Goal: Information Seeking & Learning: Check status

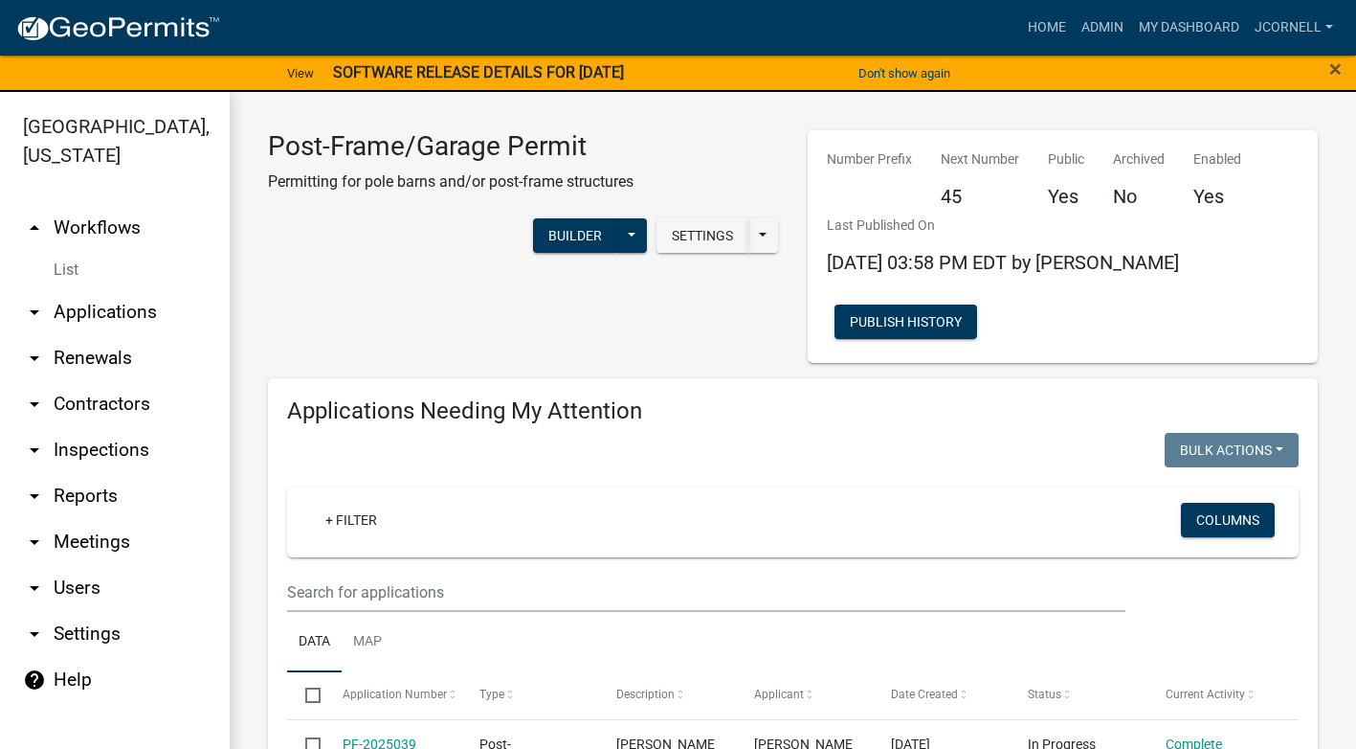
click at [113, 401] on link "arrow_drop_down Contractors" at bounding box center [115, 404] width 230 height 46
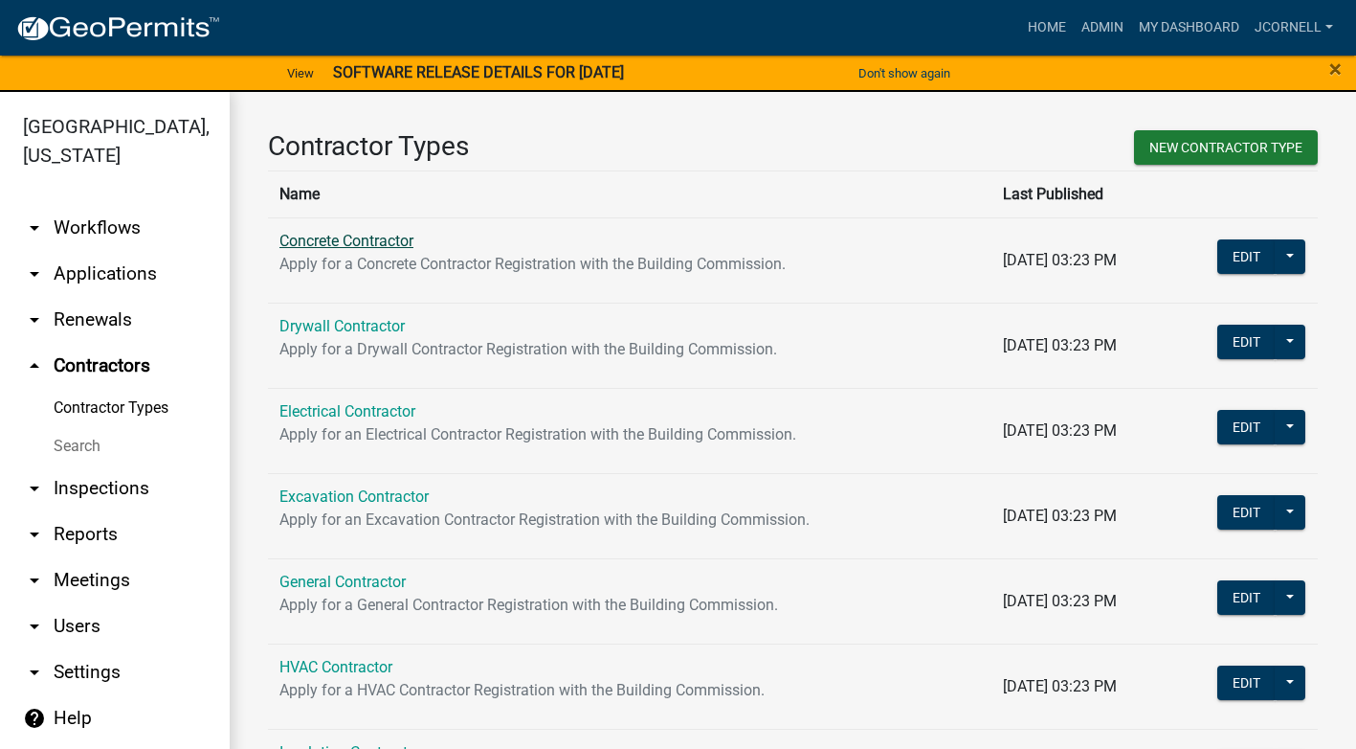
click at [369, 244] on link "Concrete Contractor" at bounding box center [347, 241] width 134 height 18
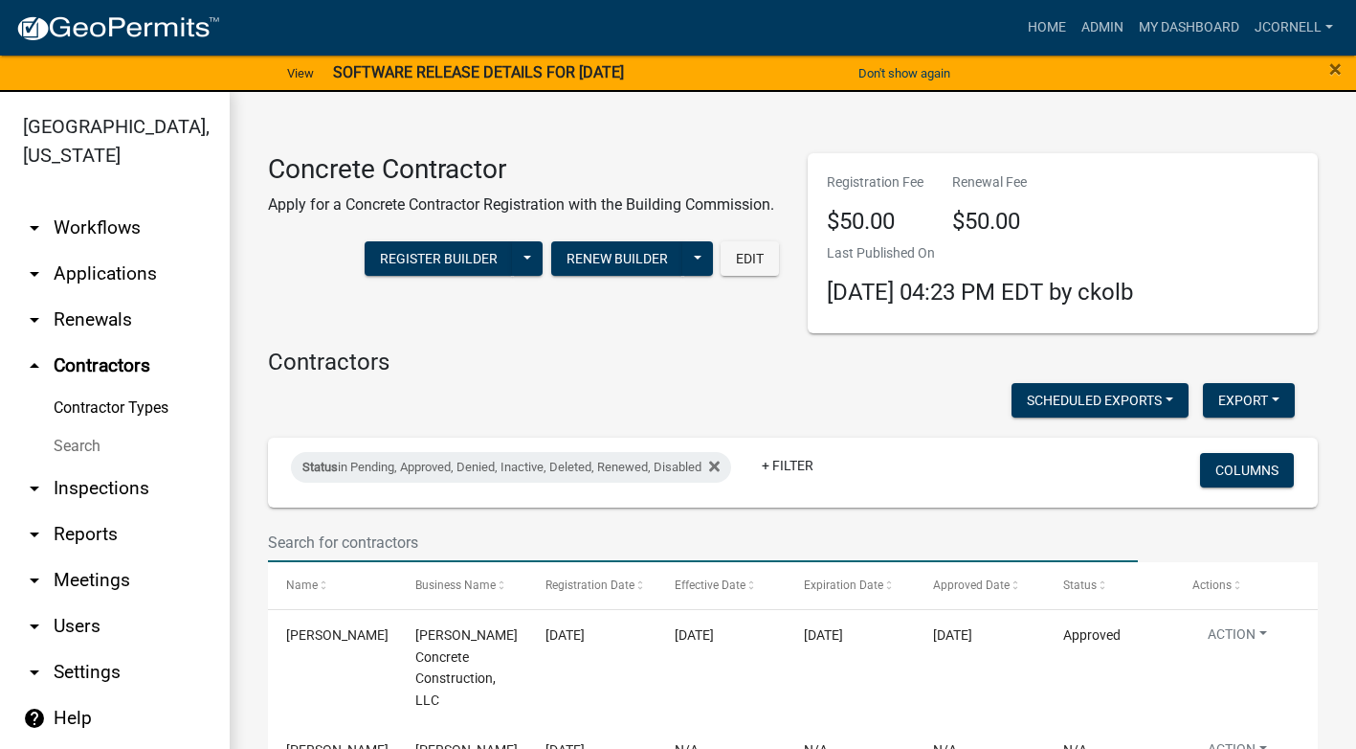
click at [476, 533] on input "text" at bounding box center [703, 542] width 870 height 39
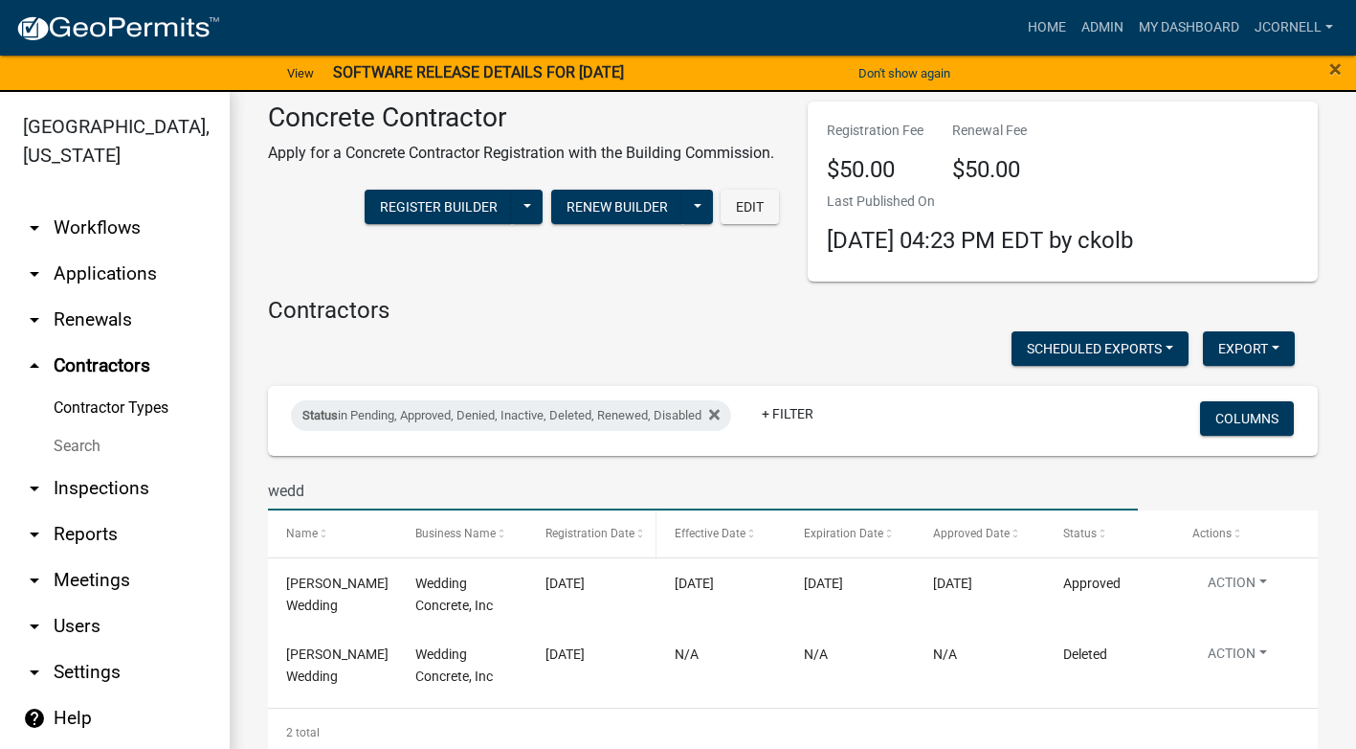
scroll to position [75, 0]
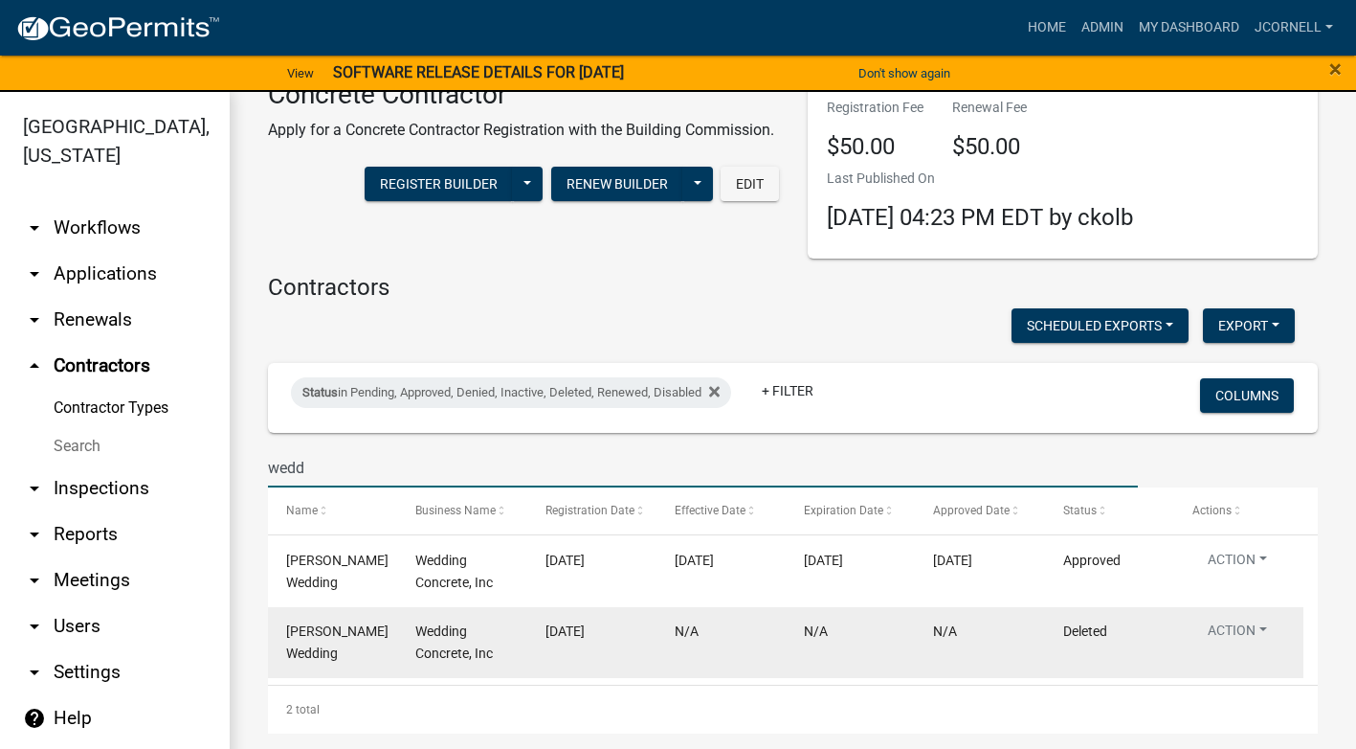
type input "wedd"
click at [521, 647] on datatable-body-cell "Wedding Concrete, Inc" at bounding box center [461, 642] width 129 height 71
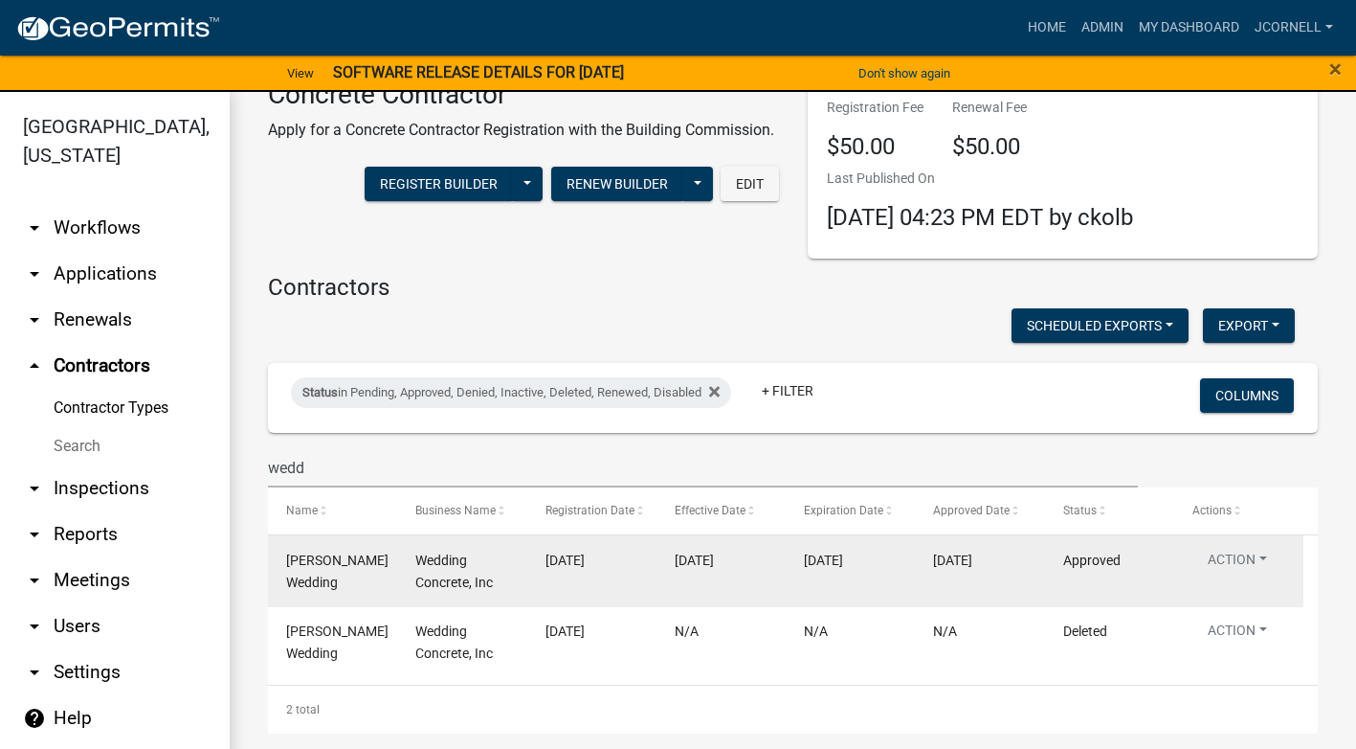
click at [1013, 566] on div "[DATE]" at bounding box center [979, 560] width 93 height 22
click at [1238, 550] on button "Action" at bounding box center [1238, 563] width 90 height 28
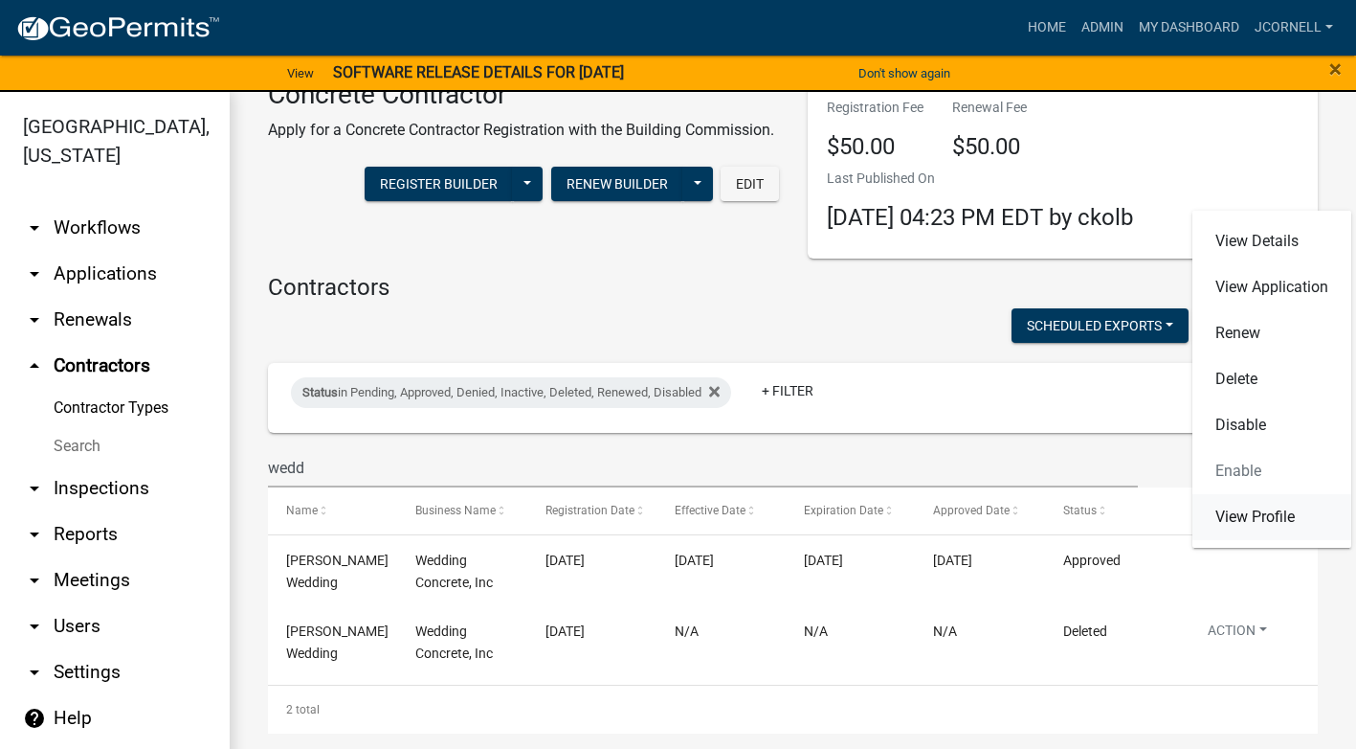
click at [1261, 519] on link "View Profile" at bounding box center [1272, 517] width 159 height 46
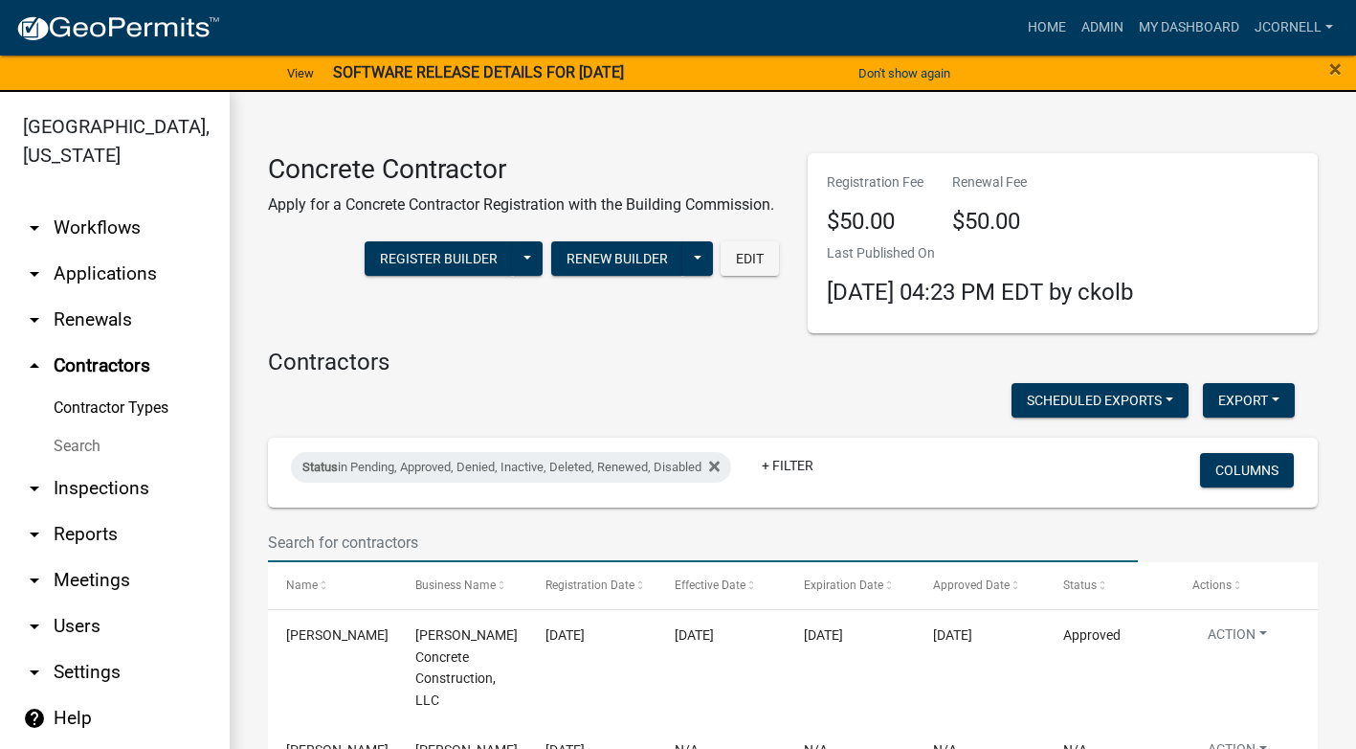
click at [497, 533] on input "text" at bounding box center [703, 542] width 870 height 39
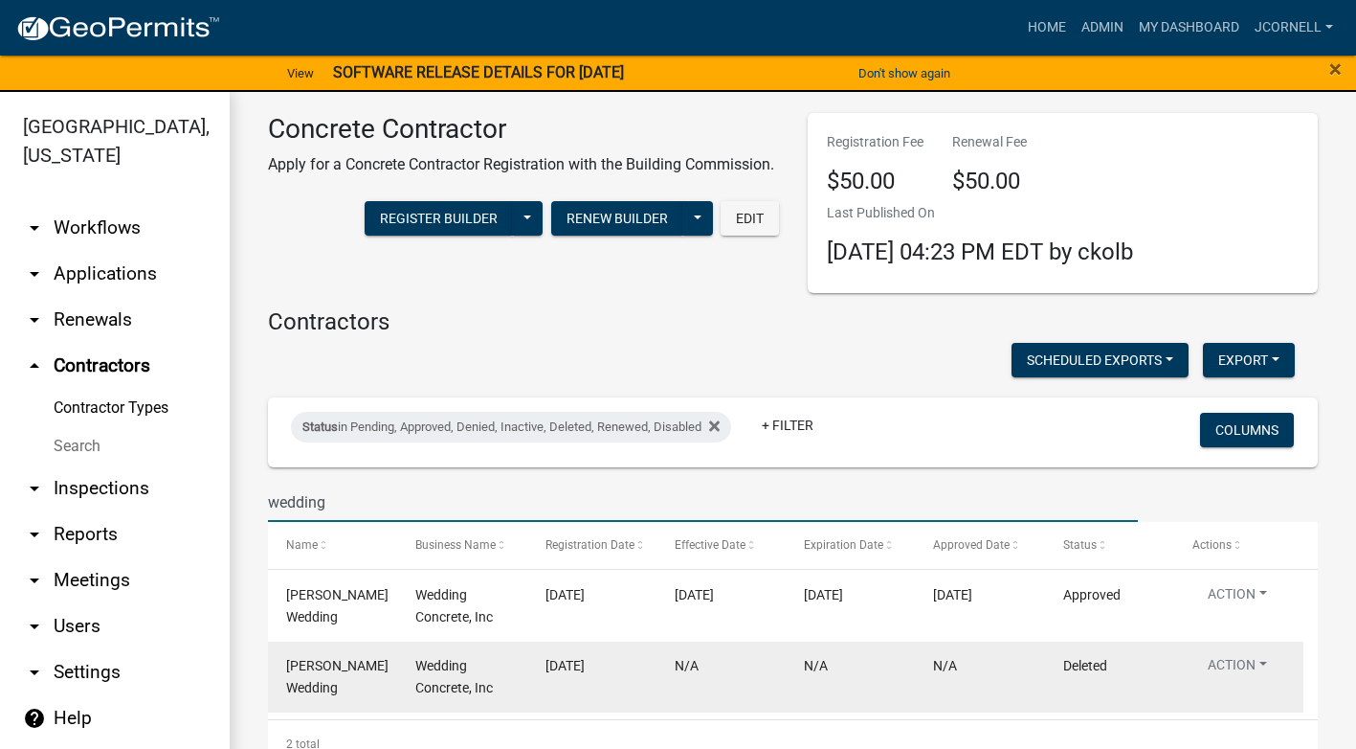
scroll to position [75, 0]
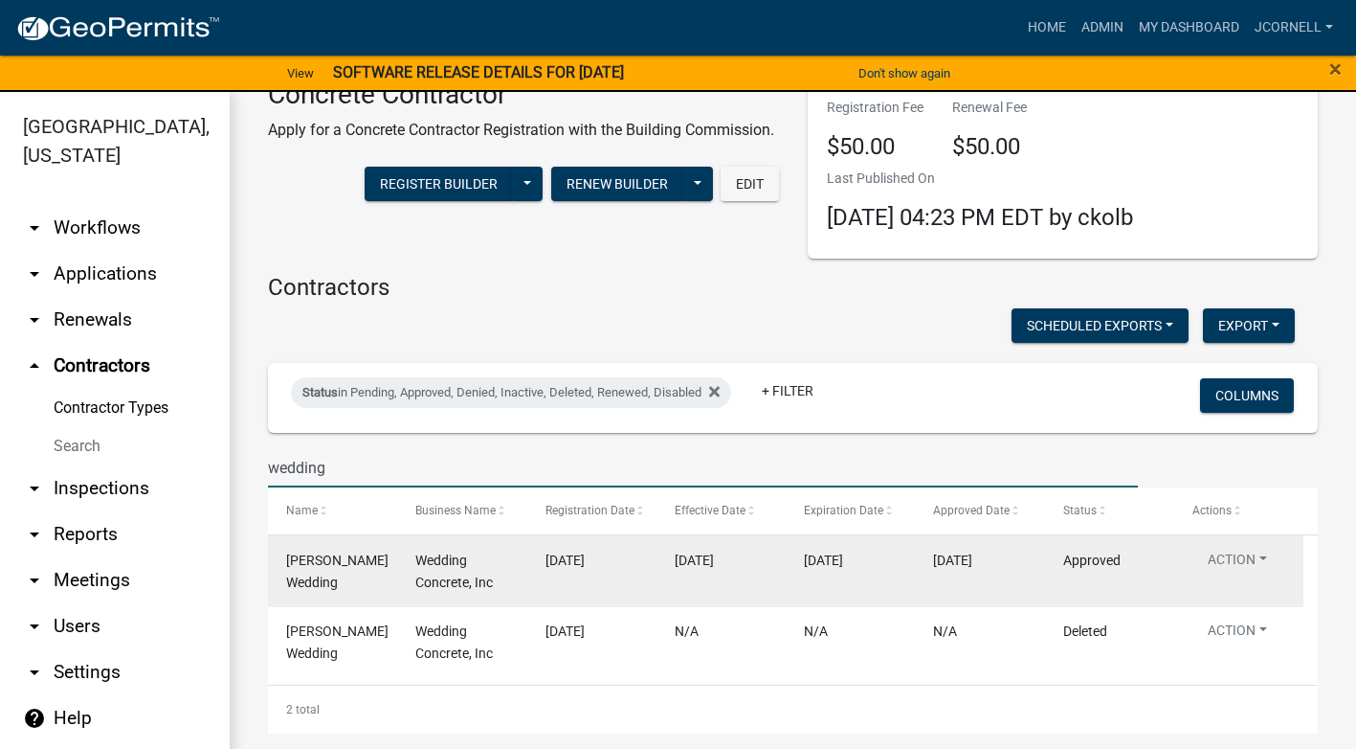
type input "wedding"
click at [501, 579] on div "Wedding Concrete, Inc" at bounding box center [461, 571] width 93 height 44
click at [1256, 556] on button "Action" at bounding box center [1238, 563] width 90 height 28
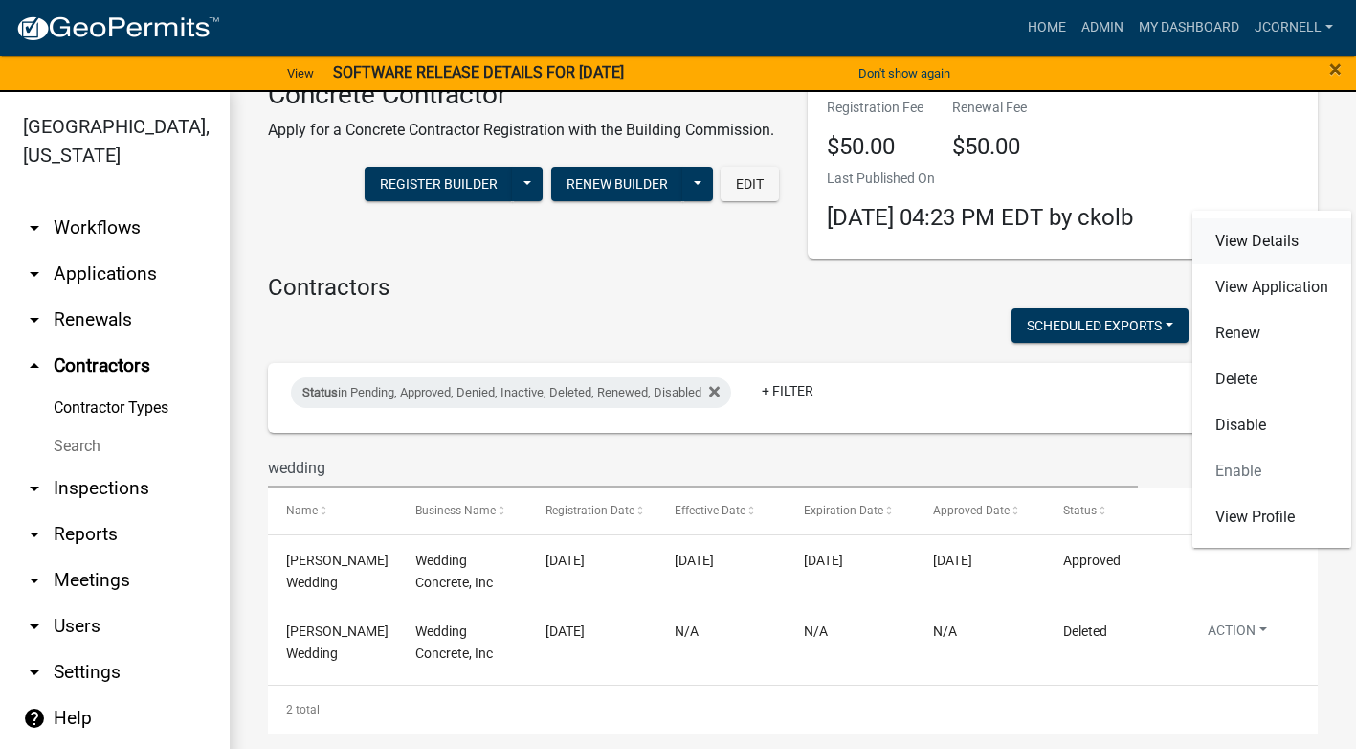
click at [1285, 237] on link "View Details" at bounding box center [1272, 241] width 159 height 46
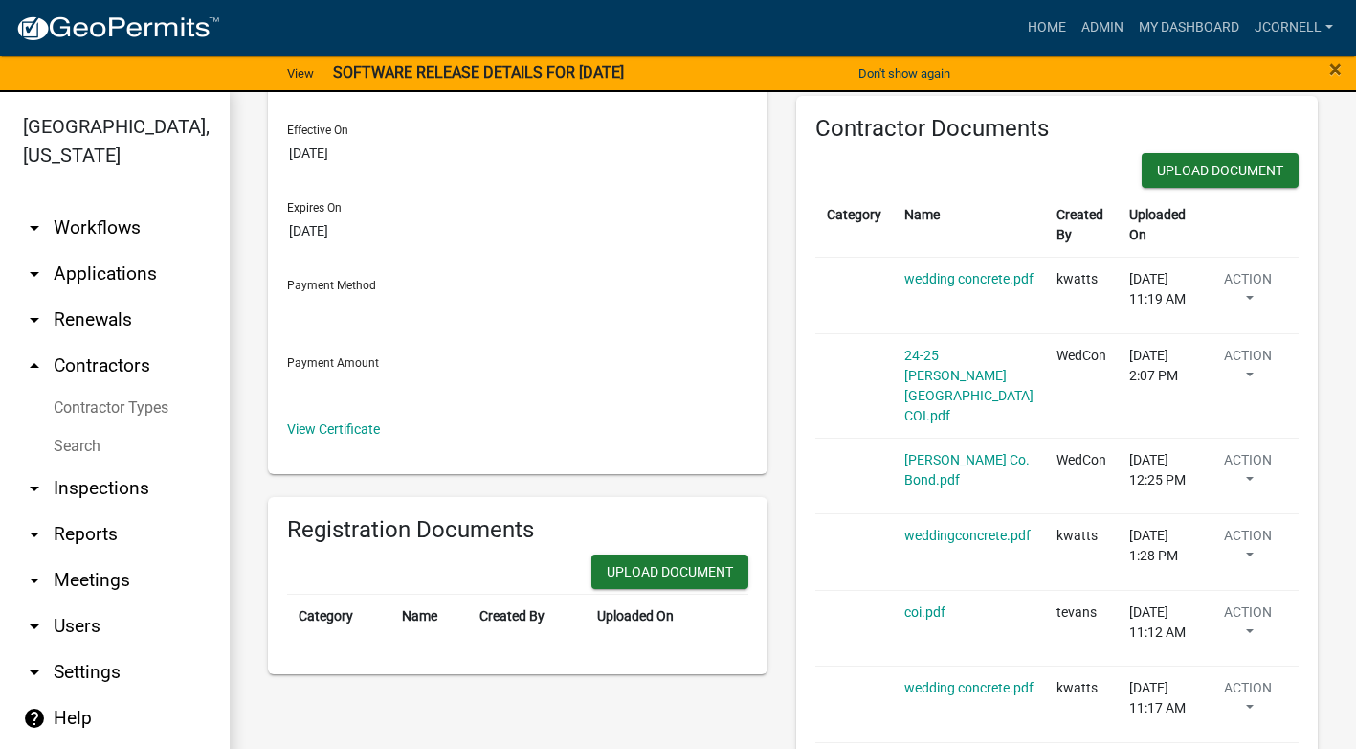
scroll to position [287, 0]
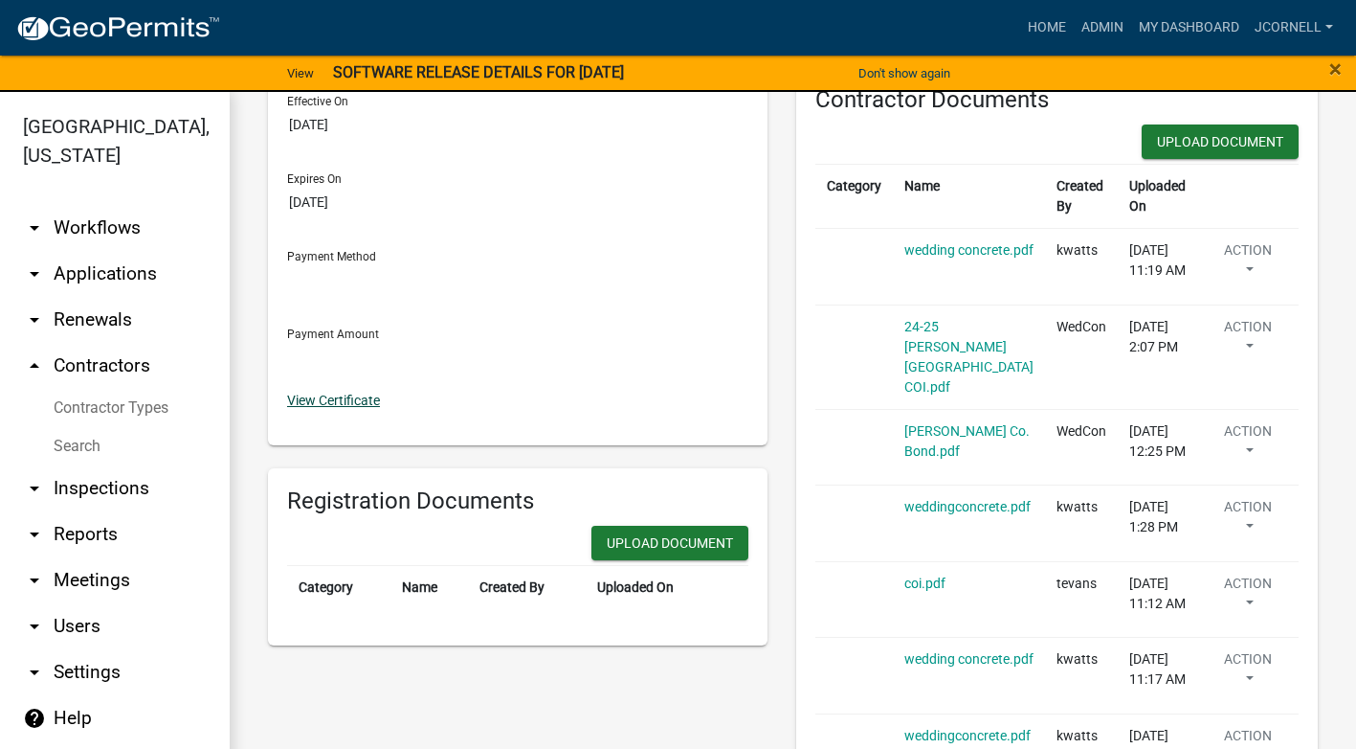
click at [363, 405] on link "View Certificate" at bounding box center [333, 399] width 93 height 15
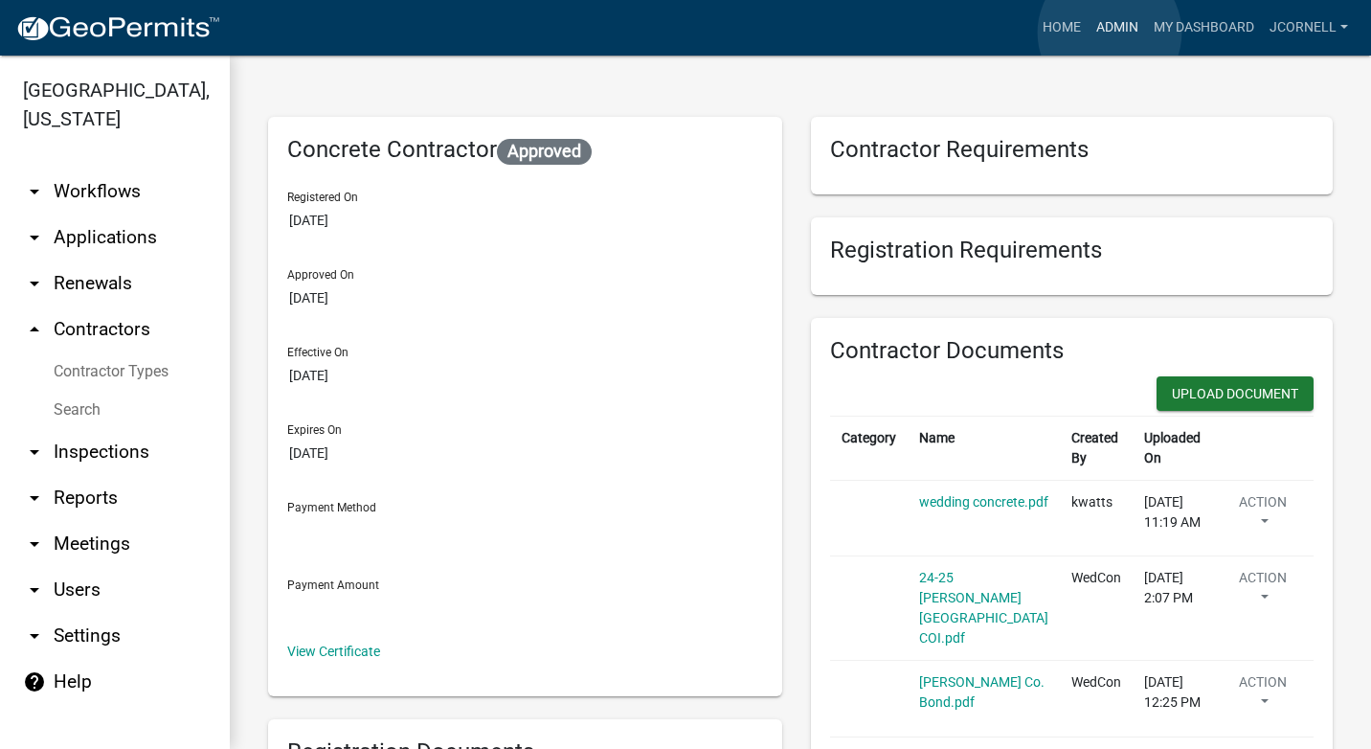
click at [1109, 33] on link "Admin" at bounding box center [1116, 28] width 57 height 36
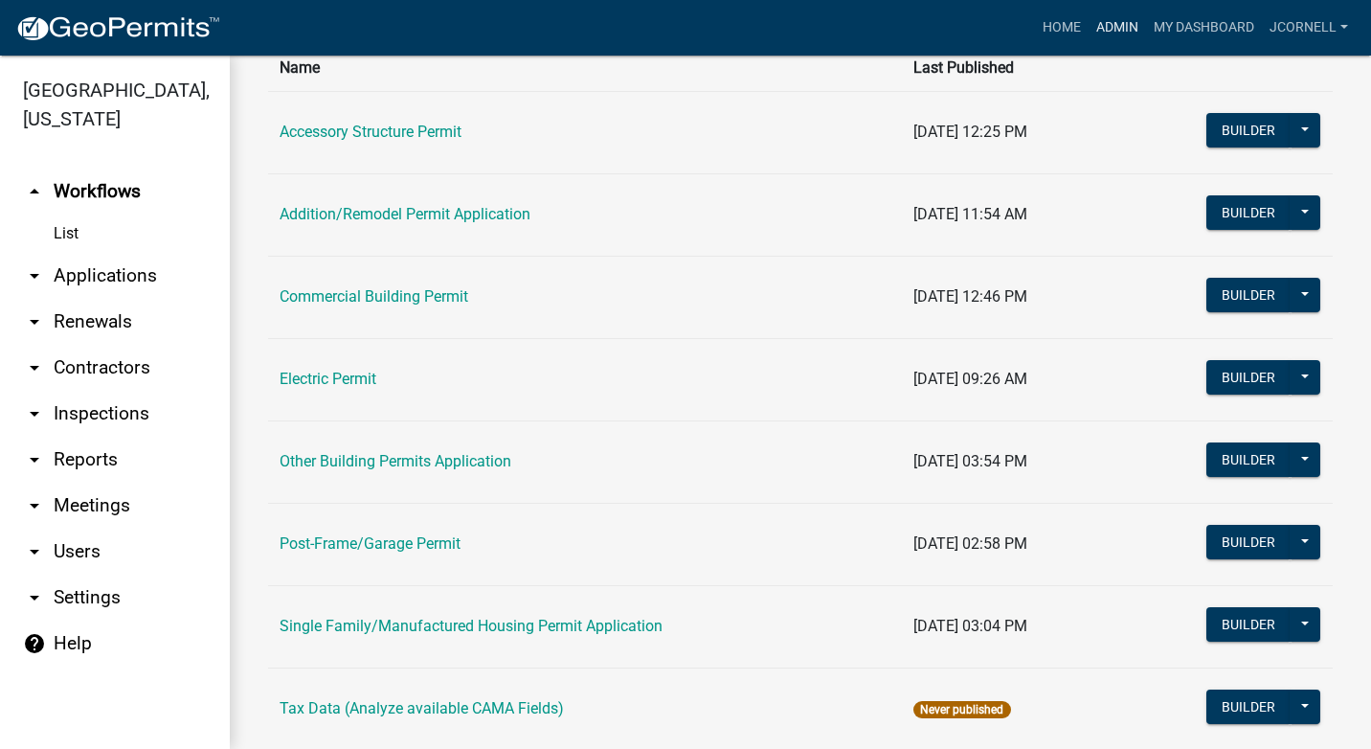
scroll to position [191, 0]
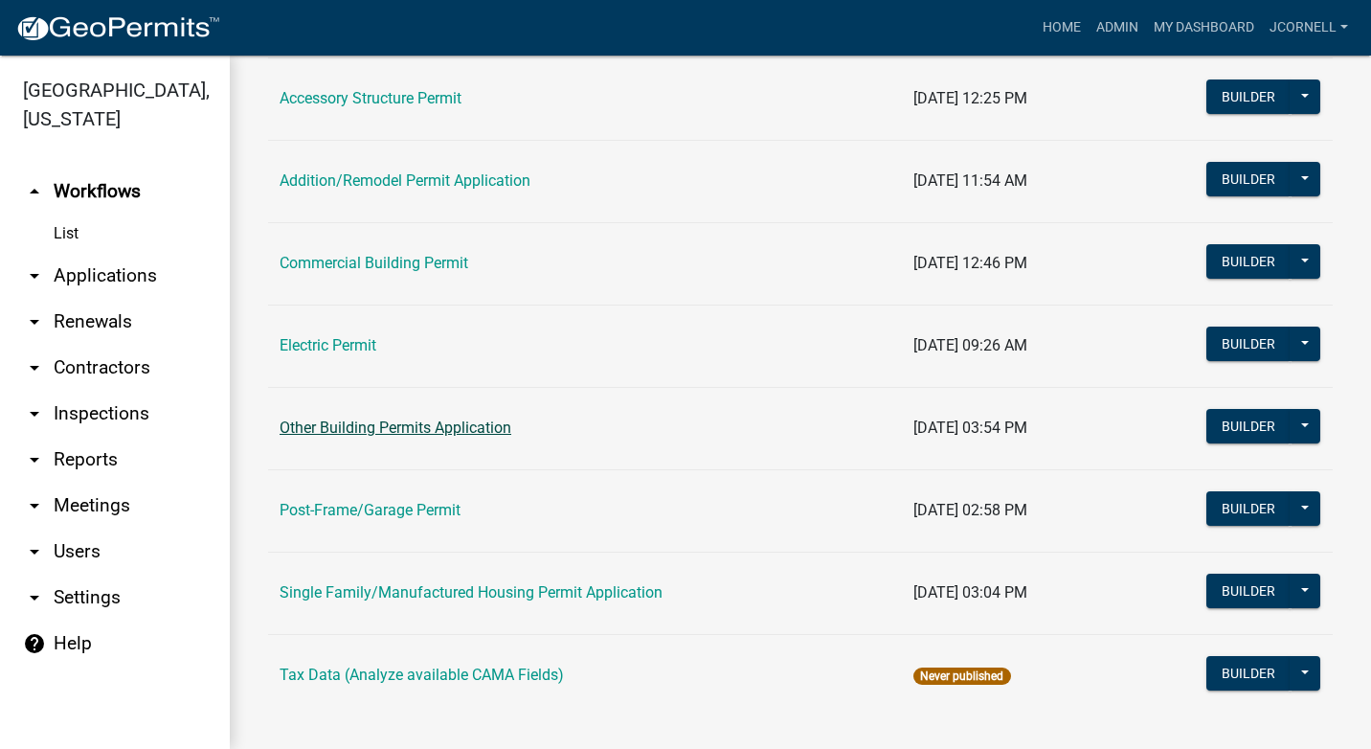
click at [475, 431] on link "Other Building Permits Application" at bounding box center [396, 427] width 232 height 18
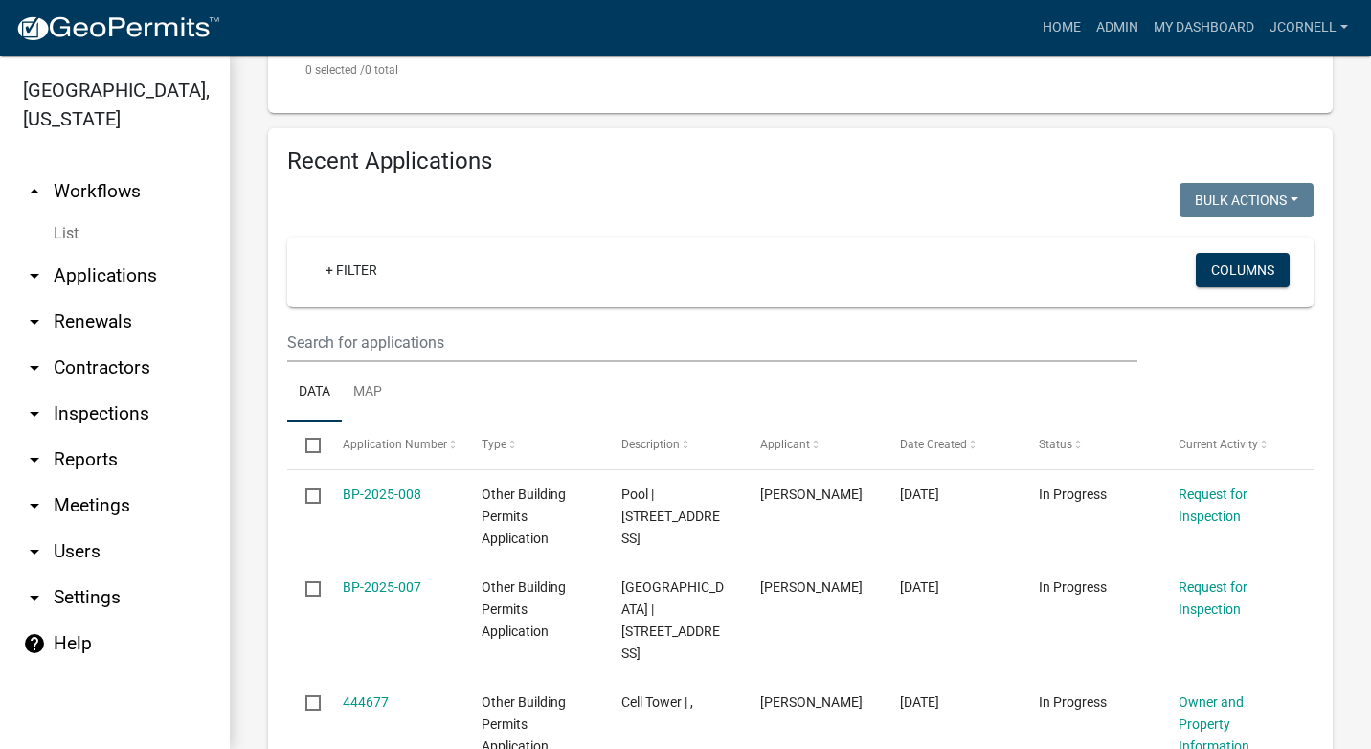
scroll to position [685, 0]
click at [1118, 29] on link "Admin" at bounding box center [1116, 28] width 57 height 36
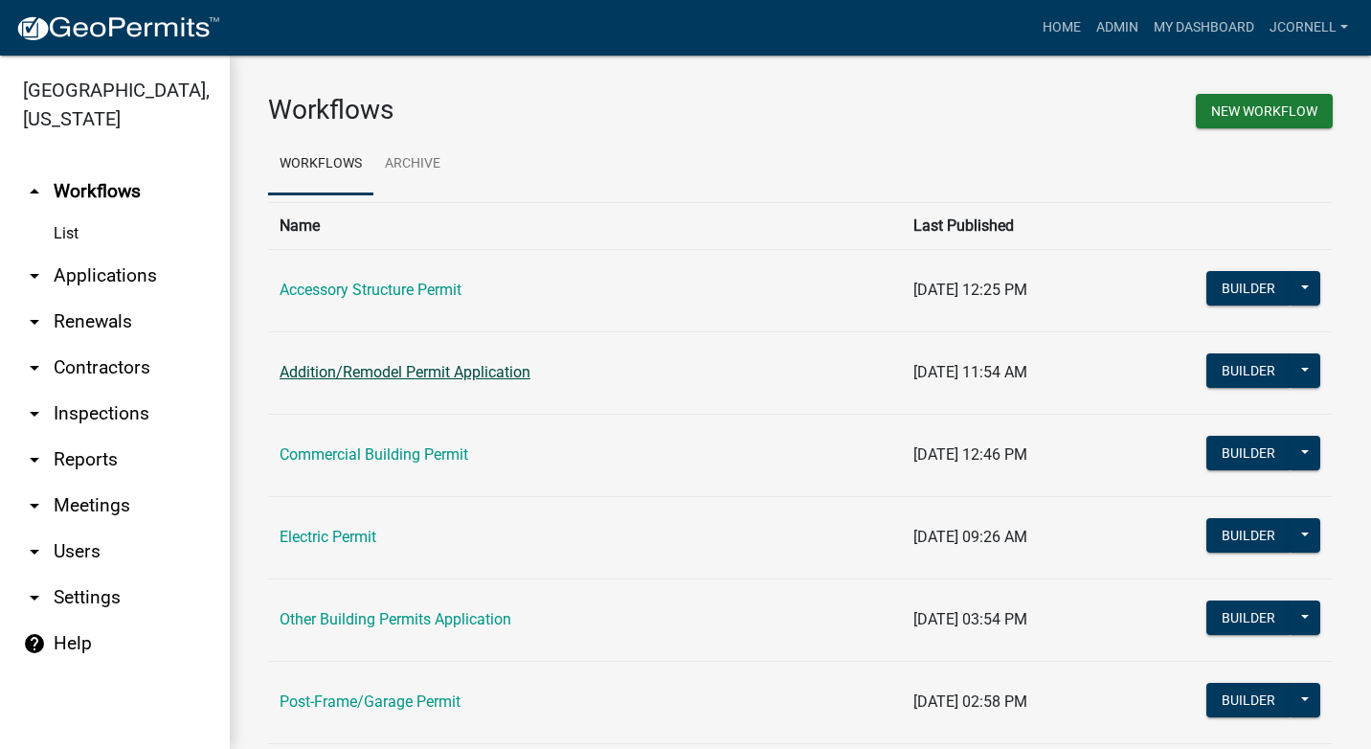
click at [493, 369] on link "Addition/Remodel Permit Application" at bounding box center [405, 372] width 251 height 18
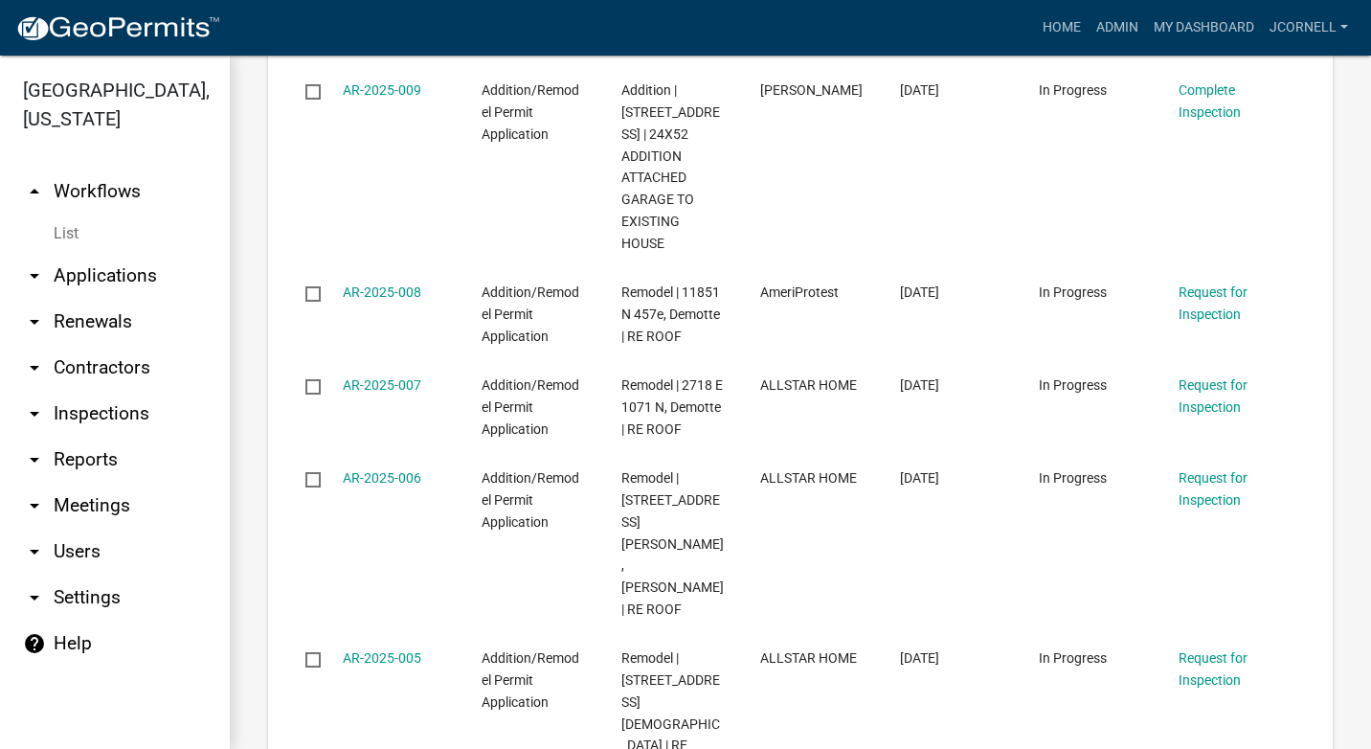
scroll to position [1627, 0]
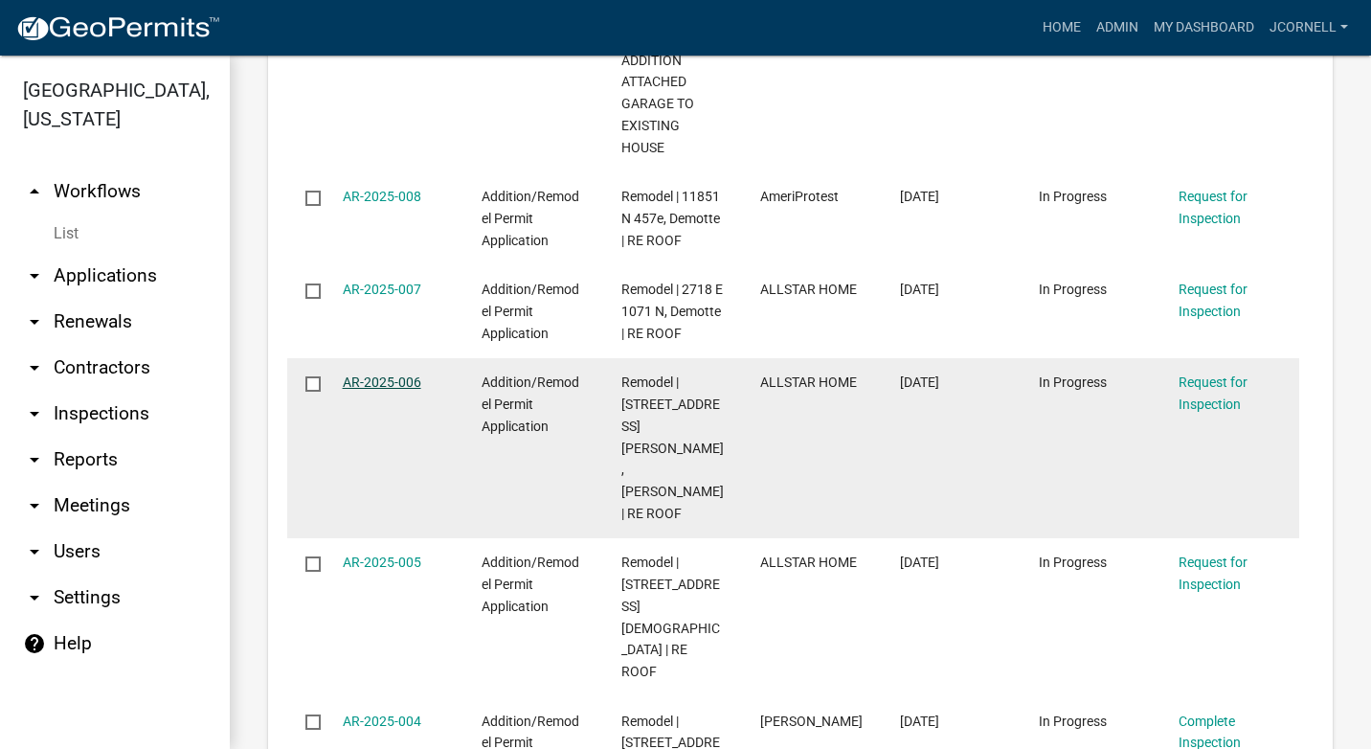
click at [380, 390] on link "AR-2025-006" at bounding box center [382, 381] width 78 height 15
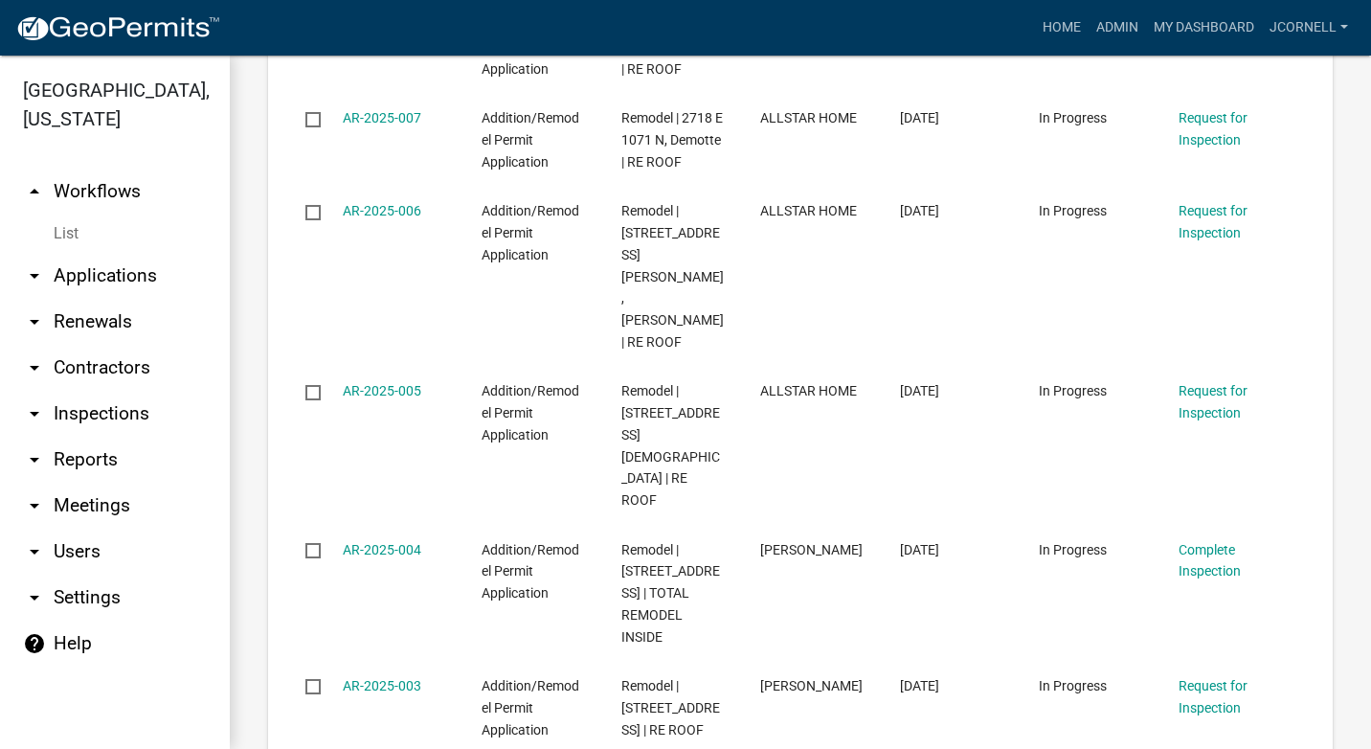
scroll to position [1819, 0]
